Goal: Information Seeking & Learning: Learn about a topic

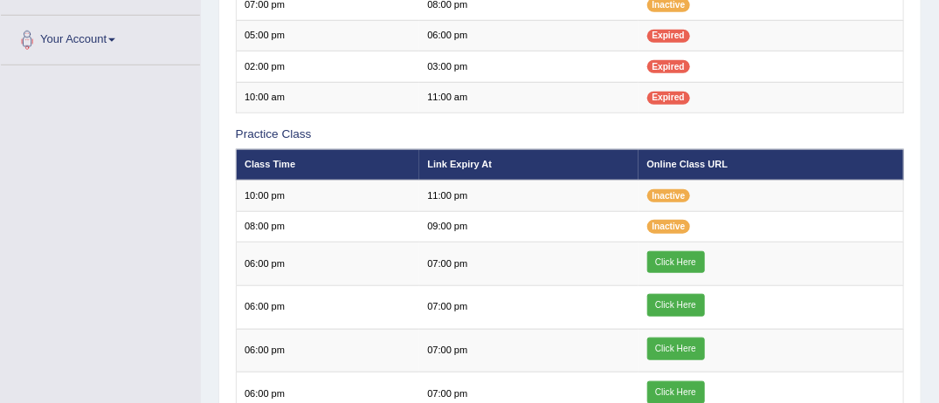
scroll to position [454, 0]
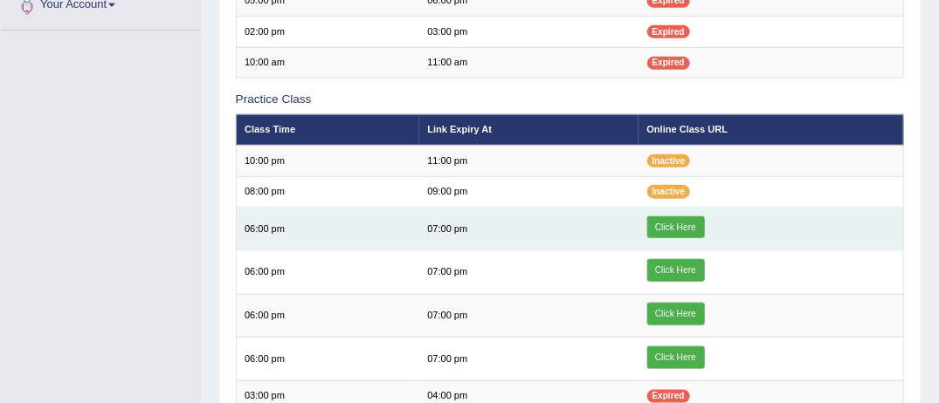
click at [681, 225] on link "Click Here" at bounding box center [676, 228] width 58 height 23
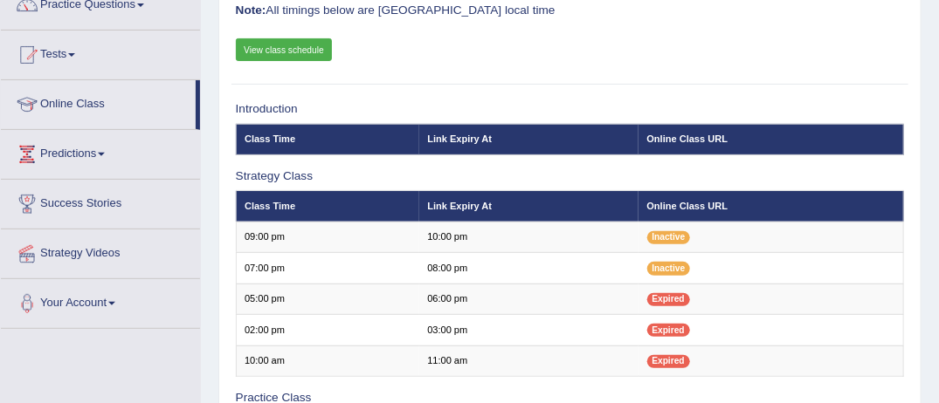
scroll to position [140, 0]
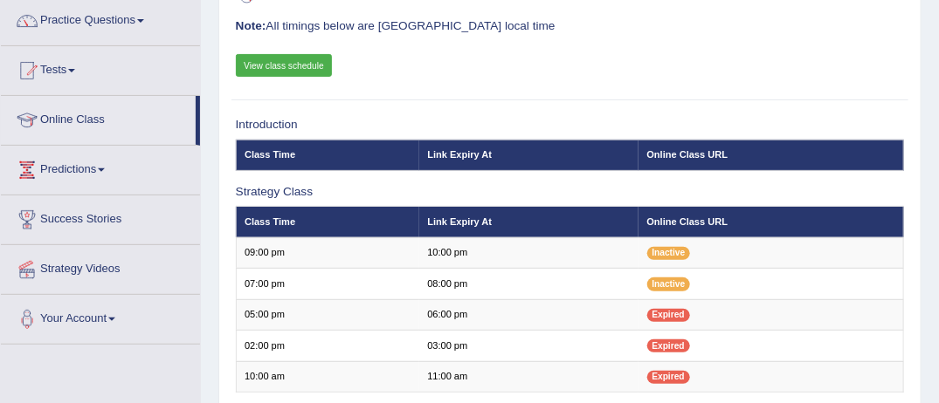
click at [314, 65] on link "View class schedule" at bounding box center [284, 65] width 97 height 23
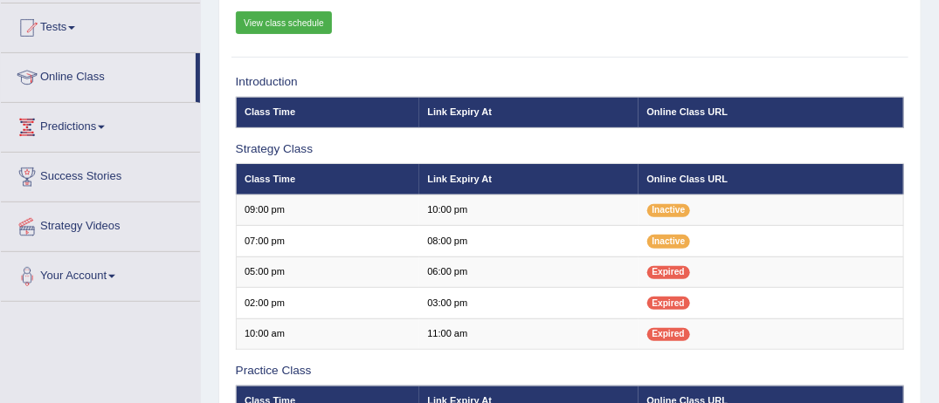
scroll to position [175, 0]
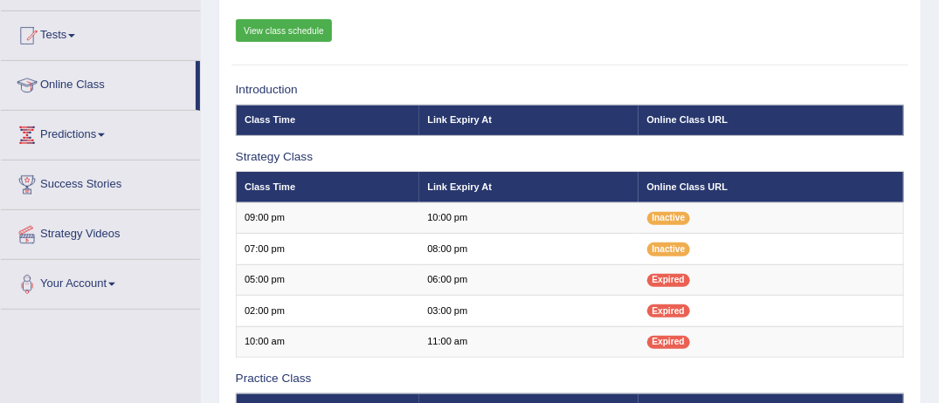
click at [299, 29] on link "View class schedule" at bounding box center [284, 30] width 97 height 23
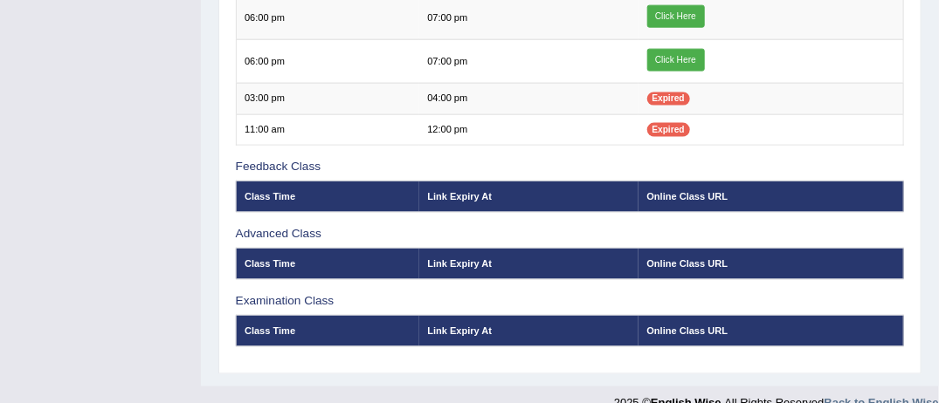
scroll to position [769, 0]
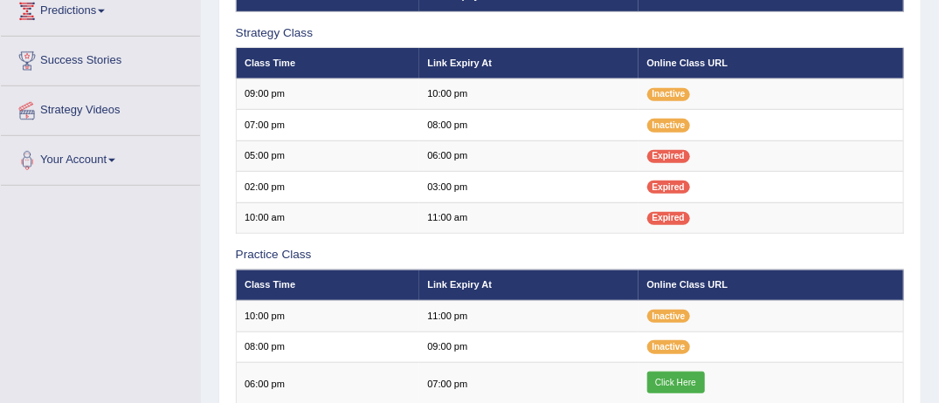
scroll to position [334, 0]
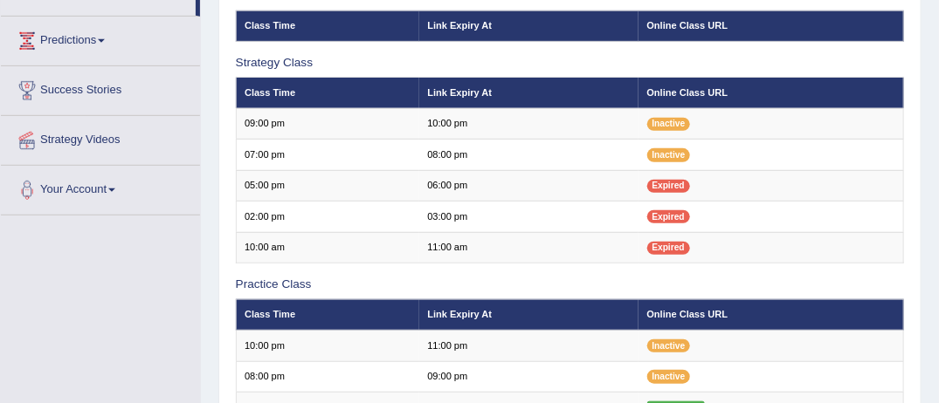
scroll to position [234, 0]
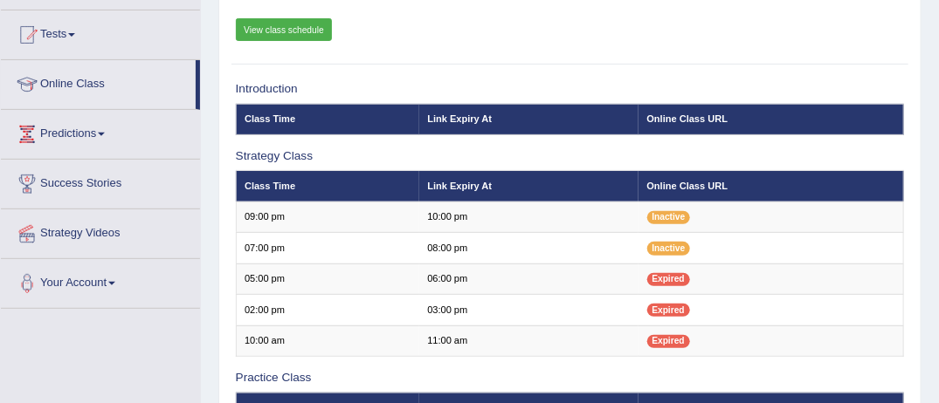
scroll to position [164, 0]
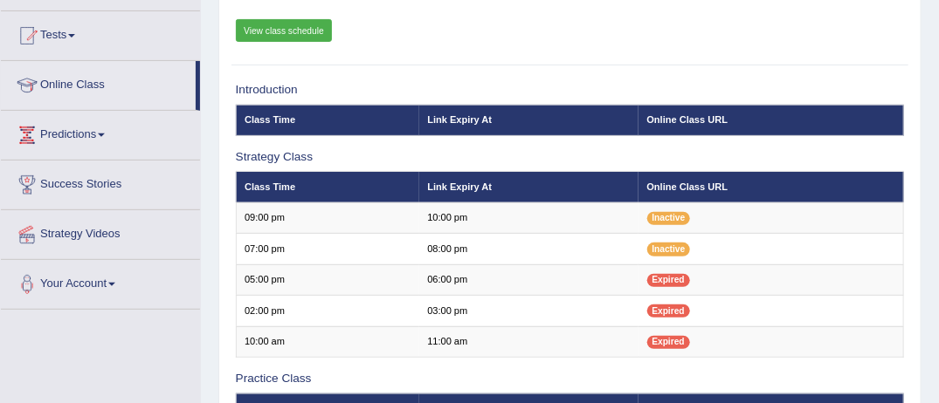
scroll to position [164, 0]
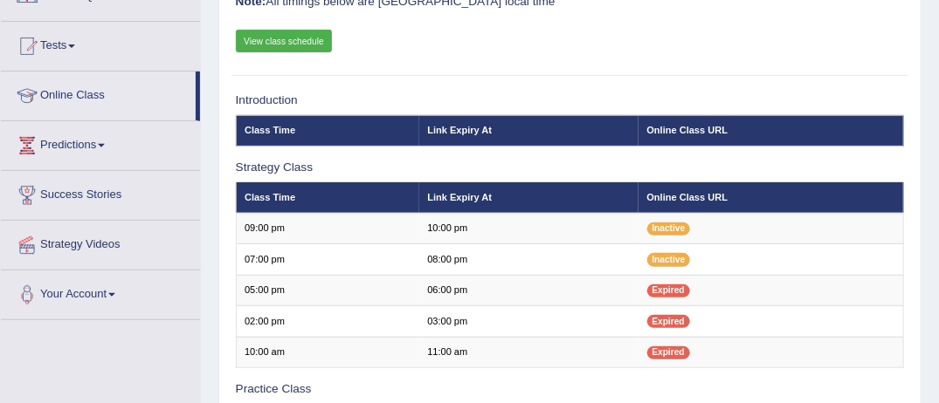
click at [309, 39] on link "View class schedule" at bounding box center [284, 41] width 97 height 23
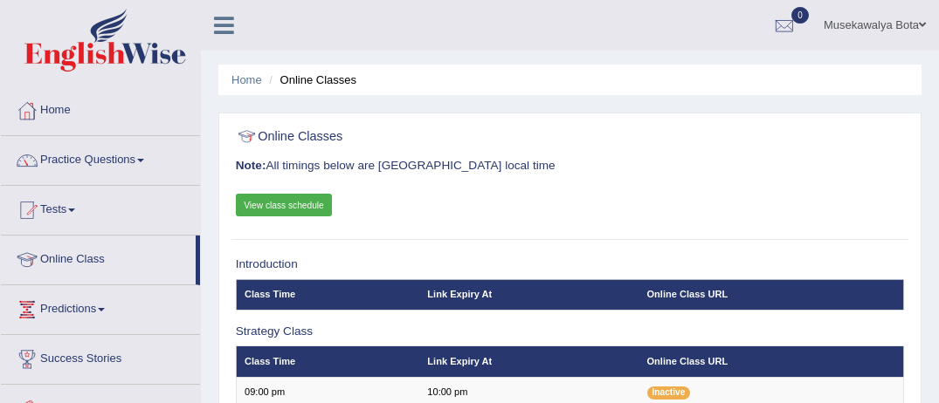
scroll to position [164, 0]
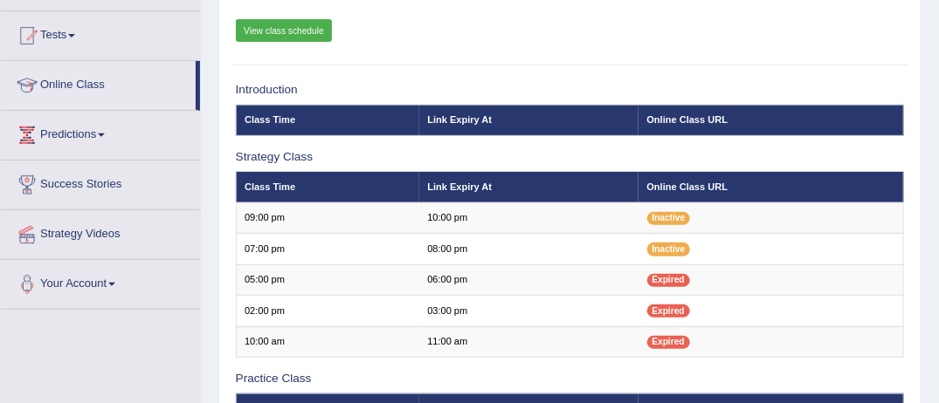
scroll to position [164, 0]
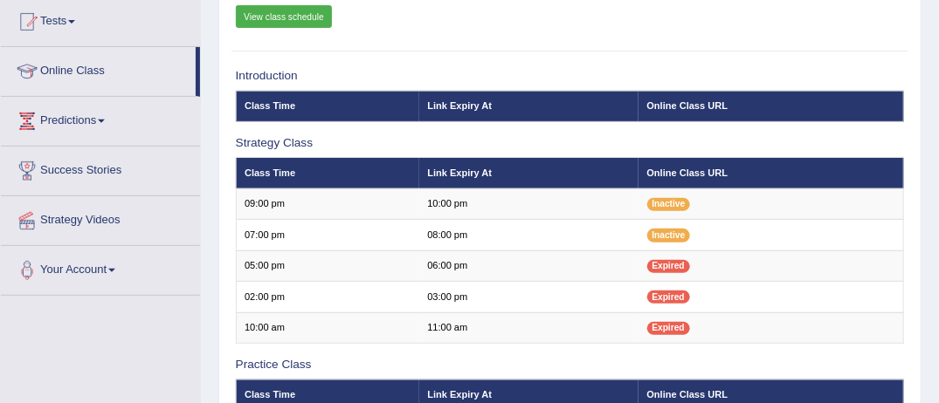
scroll to position [199, 0]
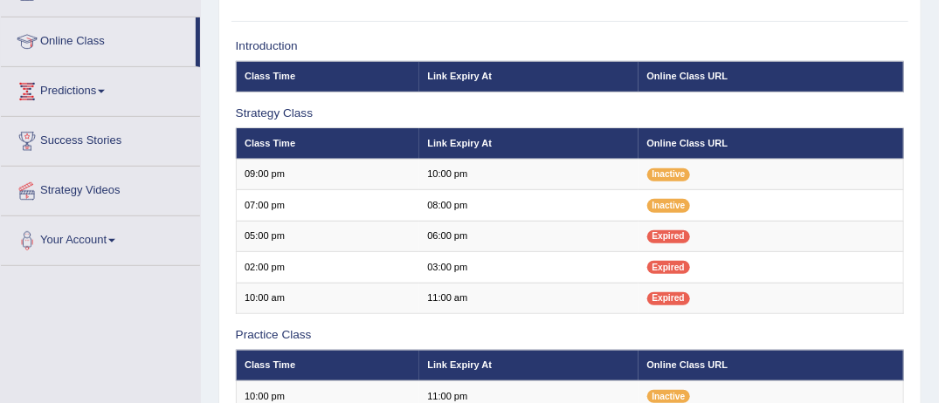
scroll to position [199, 0]
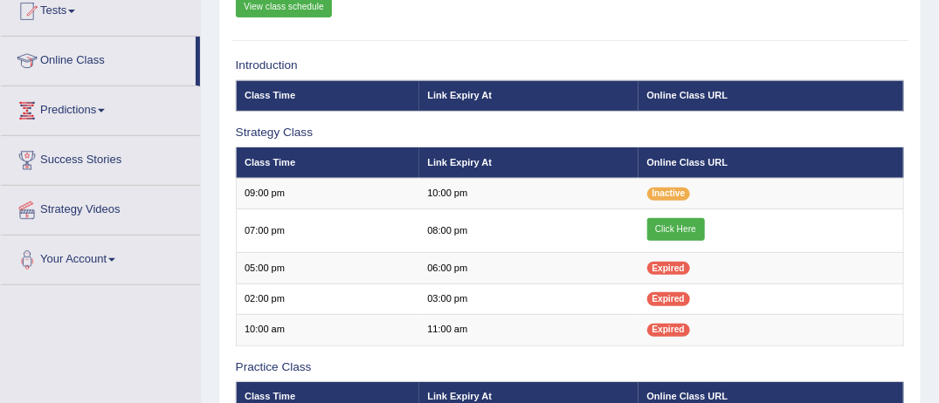
scroll to position [199, 0]
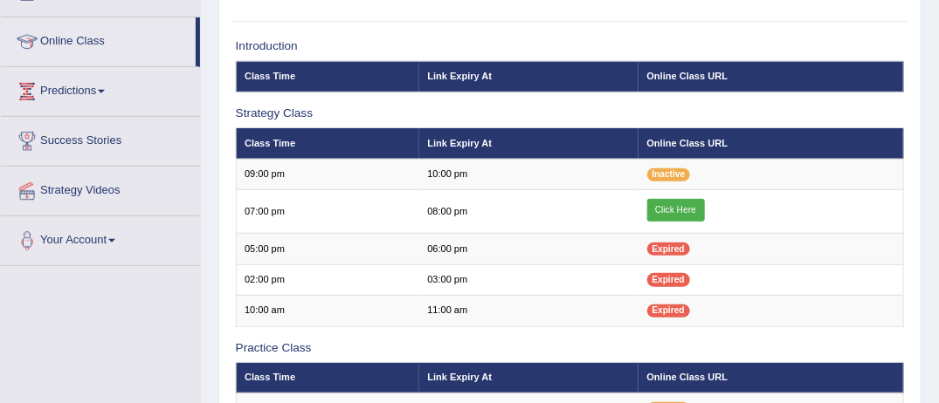
scroll to position [199, 0]
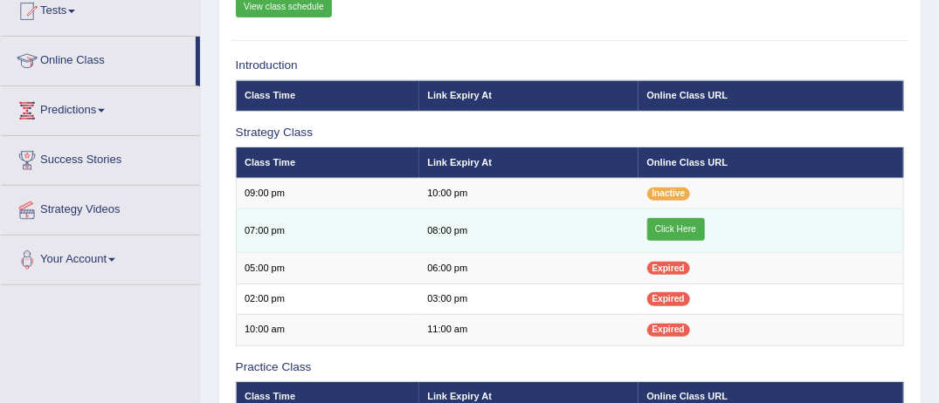
click at [672, 226] on link "Click Here" at bounding box center [676, 229] width 58 height 23
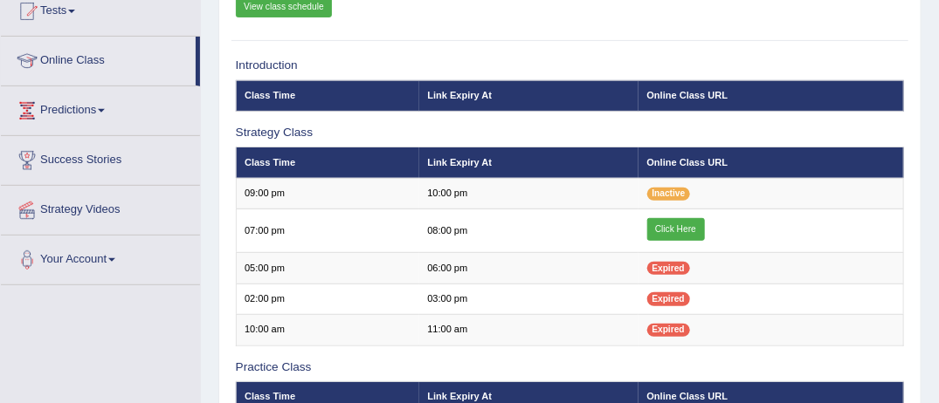
scroll to position [199, 0]
